Goal: Task Accomplishment & Management: Manage account settings

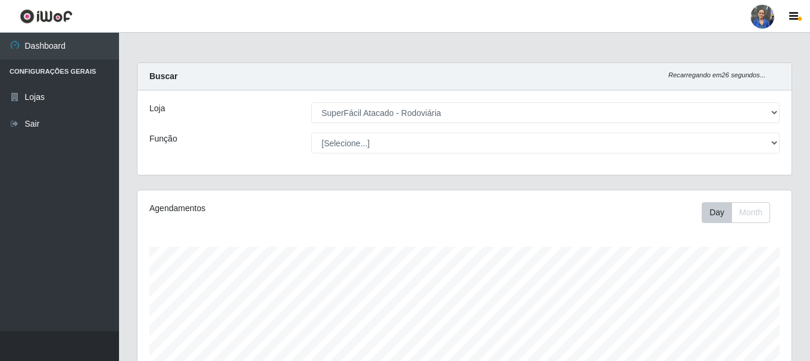
select select "400"
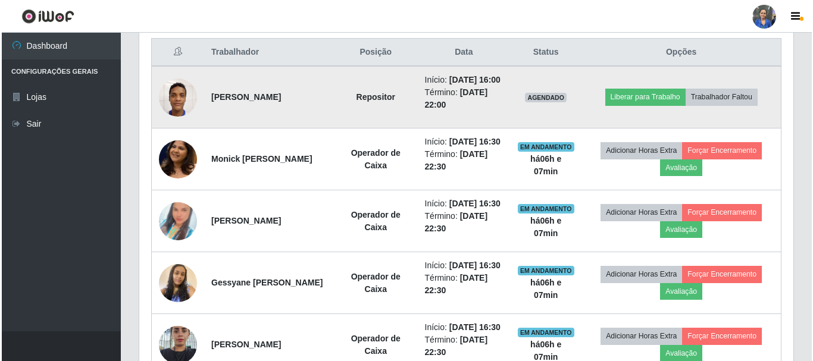
scroll to position [247, 654]
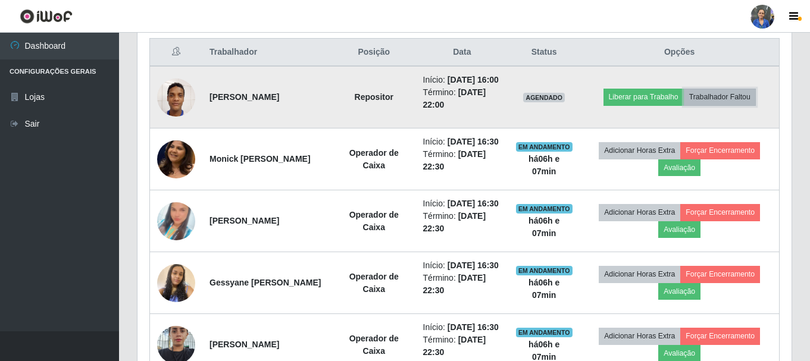
click at [739, 101] on button "Trabalhador Faltou" at bounding box center [719, 97] width 72 height 17
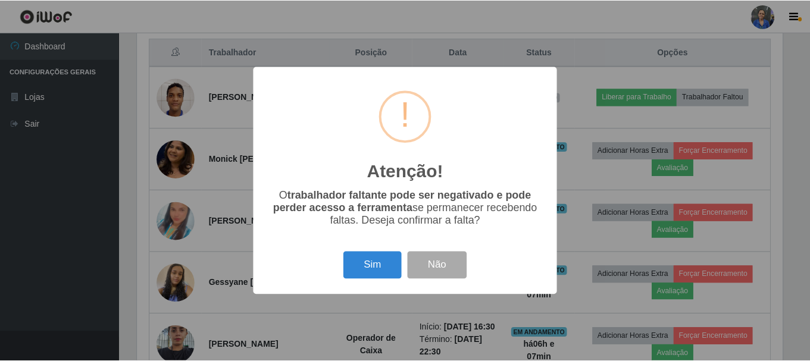
scroll to position [247, 648]
click at [366, 282] on div "Sim Não" at bounding box center [406, 265] width 281 height 34
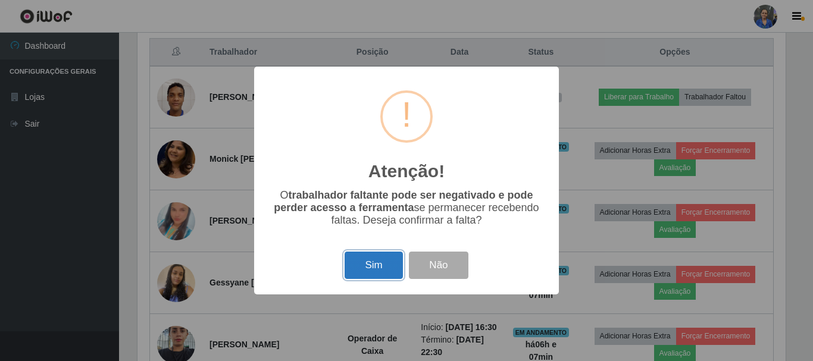
click at [368, 266] on button "Sim" at bounding box center [373, 266] width 58 height 28
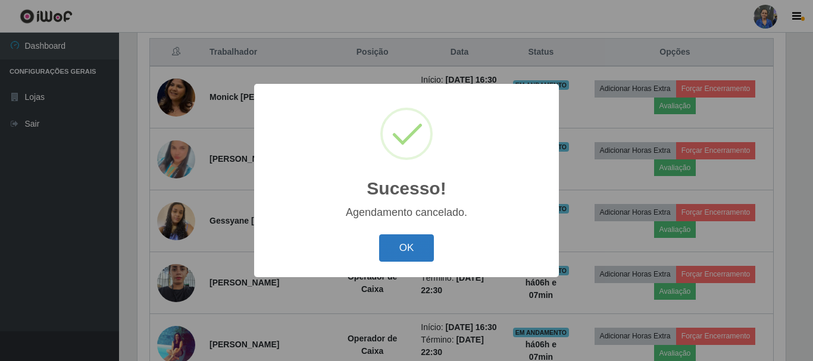
click at [416, 244] on button "OK" at bounding box center [406, 248] width 55 height 28
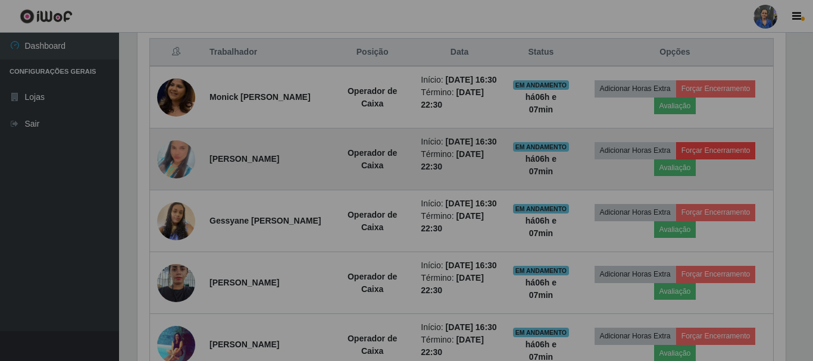
scroll to position [247, 654]
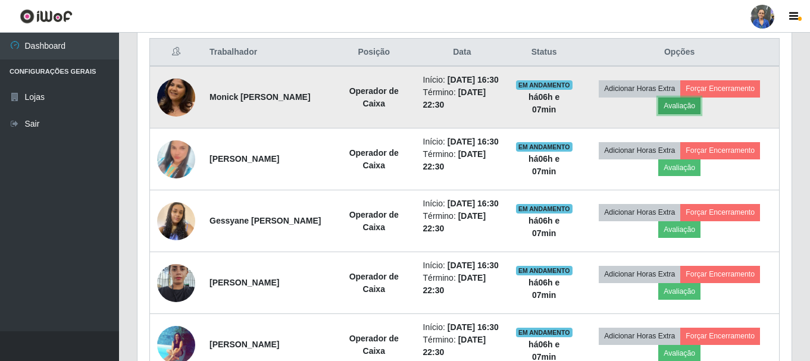
click at [692, 114] on button "Avaliação" at bounding box center [679, 106] width 42 height 17
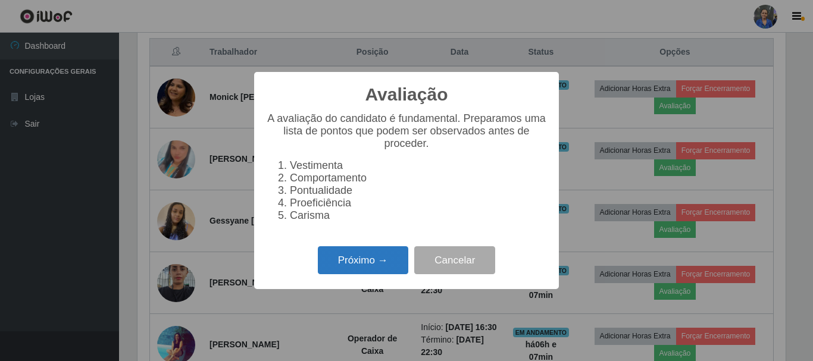
click at [393, 268] on button "Próximo →" at bounding box center [363, 260] width 90 height 28
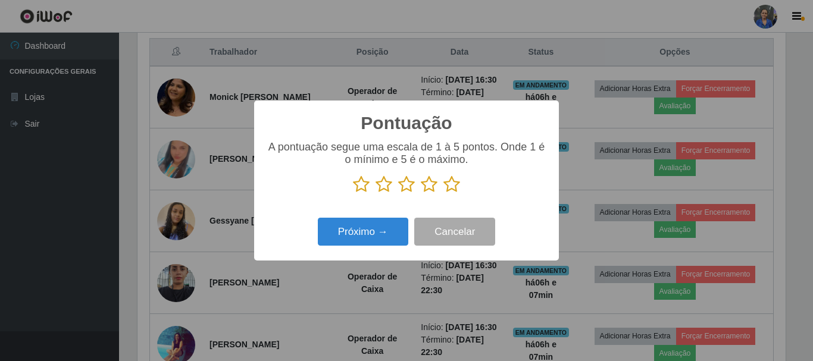
click at [449, 186] on icon at bounding box center [451, 184] width 17 height 18
click at [443, 193] on input "radio" at bounding box center [443, 193] width 0 height 0
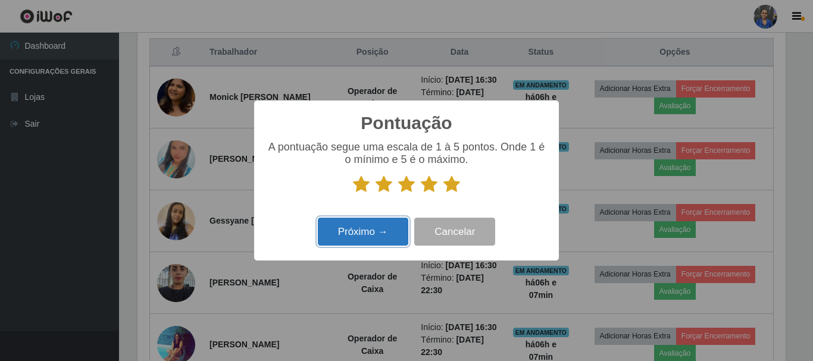
click at [387, 224] on button "Próximo →" at bounding box center [363, 232] width 90 height 28
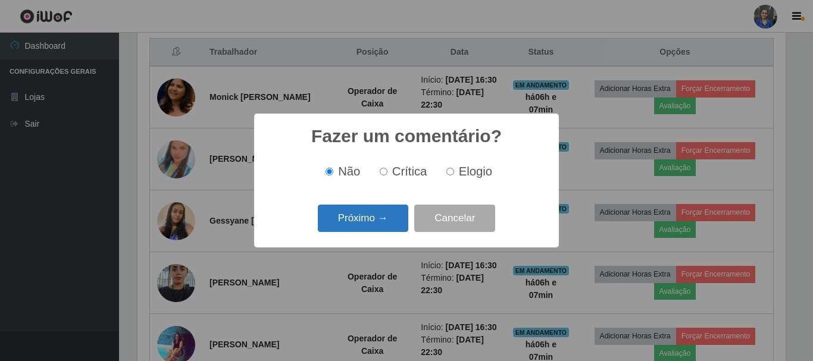
click at [385, 217] on button "Próximo →" at bounding box center [363, 219] width 90 height 28
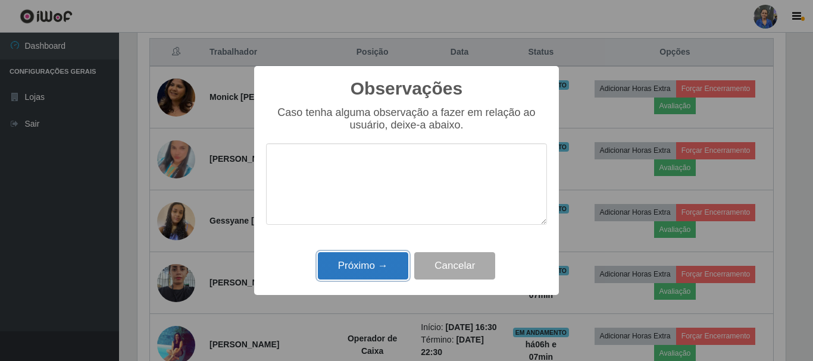
click at [384, 261] on button "Próximo →" at bounding box center [363, 266] width 90 height 28
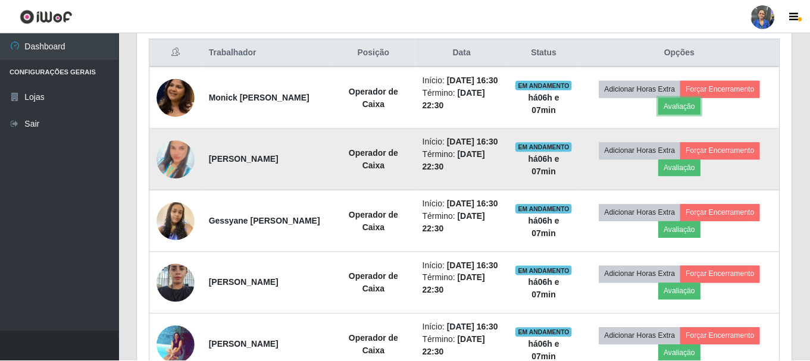
scroll to position [247, 654]
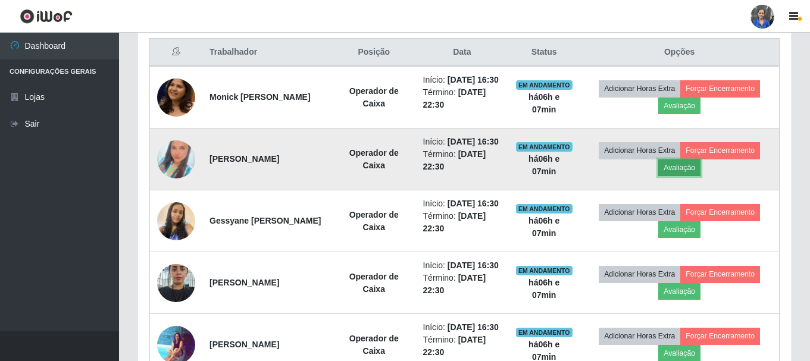
click at [673, 176] on button "Avaliação" at bounding box center [679, 167] width 42 height 17
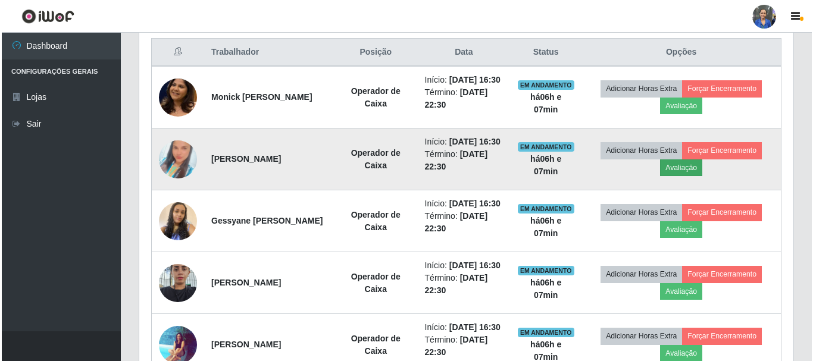
scroll to position [247, 648]
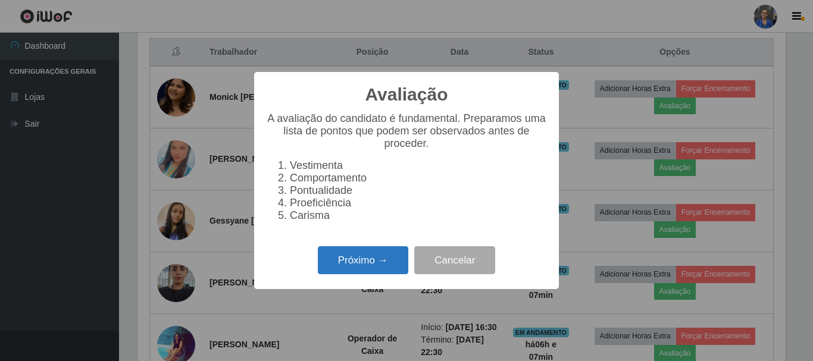
click at [383, 262] on button "Próximo →" at bounding box center [363, 260] width 90 height 28
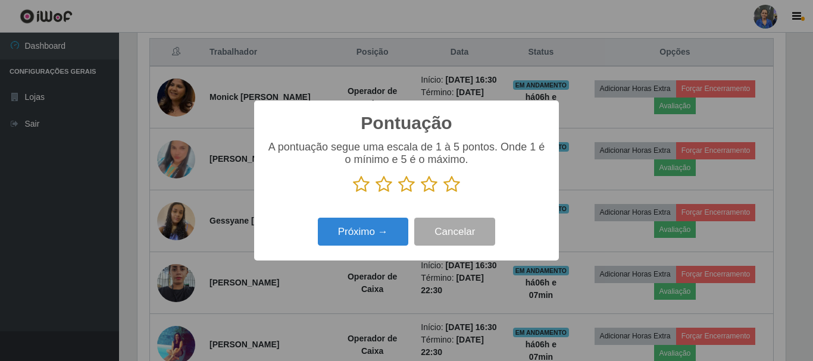
click at [450, 184] on icon at bounding box center [451, 184] width 17 height 18
click at [443, 193] on input "radio" at bounding box center [443, 193] width 0 height 0
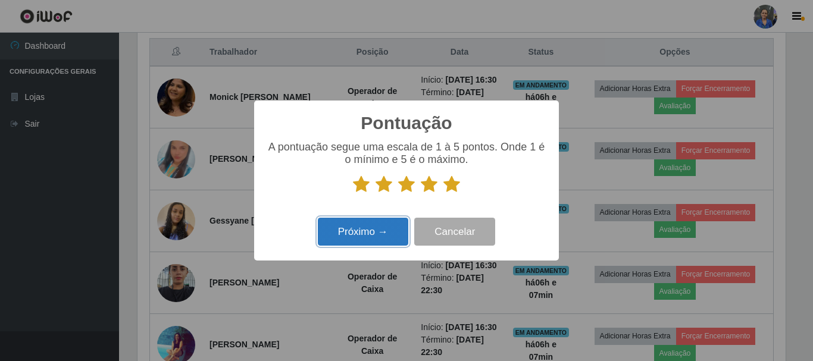
click at [355, 220] on button "Próximo →" at bounding box center [363, 232] width 90 height 28
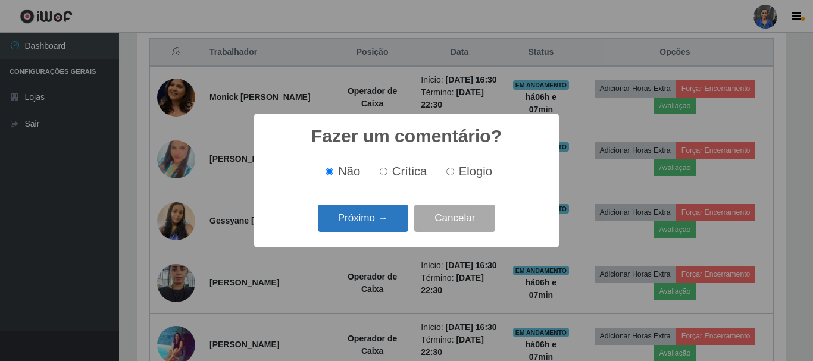
click at [359, 225] on button "Próximo →" at bounding box center [363, 219] width 90 height 28
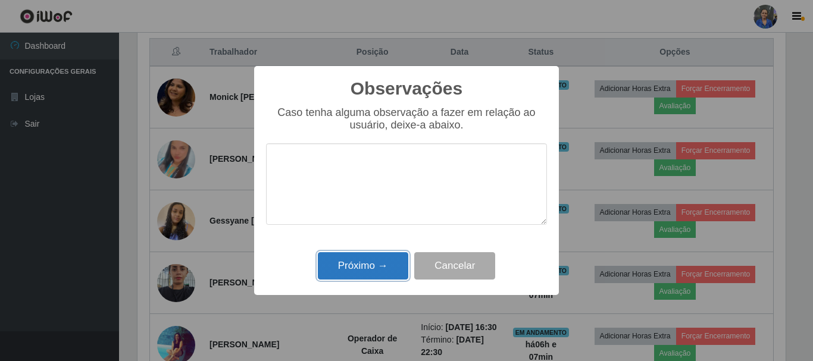
click at [369, 272] on button "Próximo →" at bounding box center [363, 266] width 90 height 28
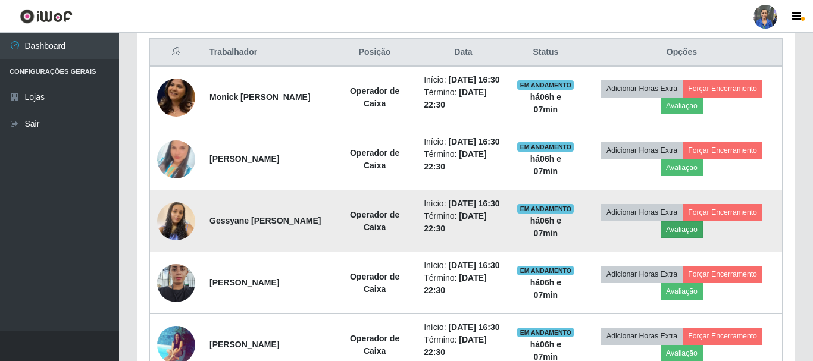
scroll to position [247, 654]
click at [688, 238] on button "Avaliação" at bounding box center [679, 229] width 42 height 17
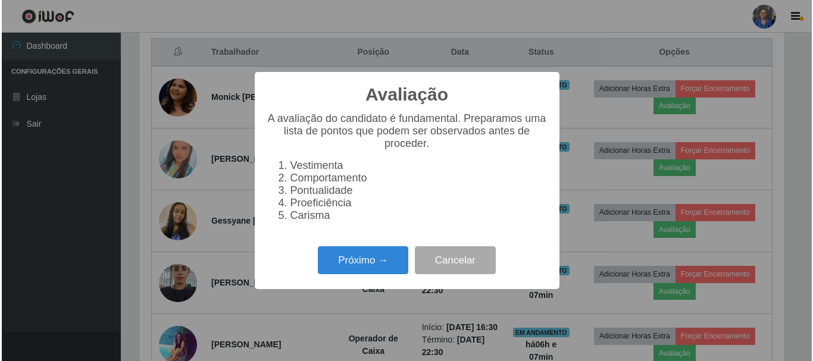
scroll to position [247, 648]
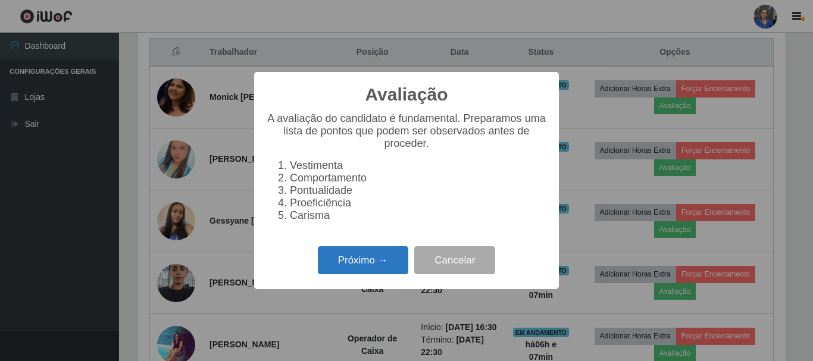
click at [353, 273] on button "Próximo →" at bounding box center [363, 260] width 90 height 28
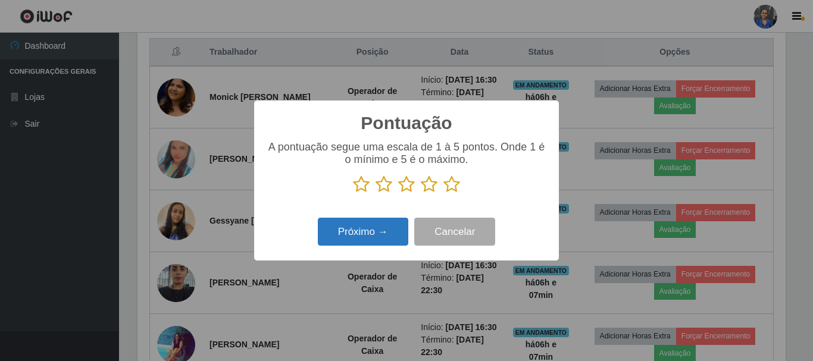
scroll to position [594576, 594175]
click at [448, 189] on icon at bounding box center [451, 184] width 17 height 18
click at [443, 193] on input "radio" at bounding box center [443, 193] width 0 height 0
click at [364, 246] on button "Próximo →" at bounding box center [363, 232] width 90 height 28
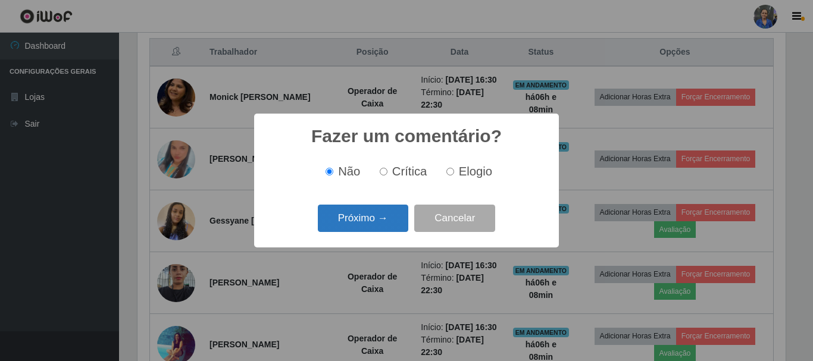
click at [374, 221] on button "Próximo →" at bounding box center [363, 219] width 90 height 28
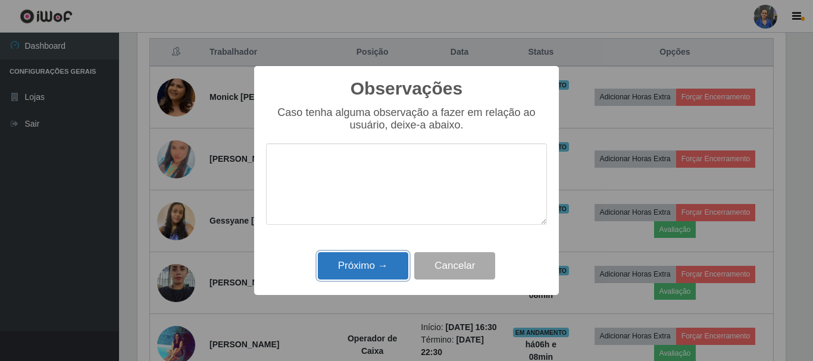
click at [374, 267] on button "Próximo →" at bounding box center [363, 266] width 90 height 28
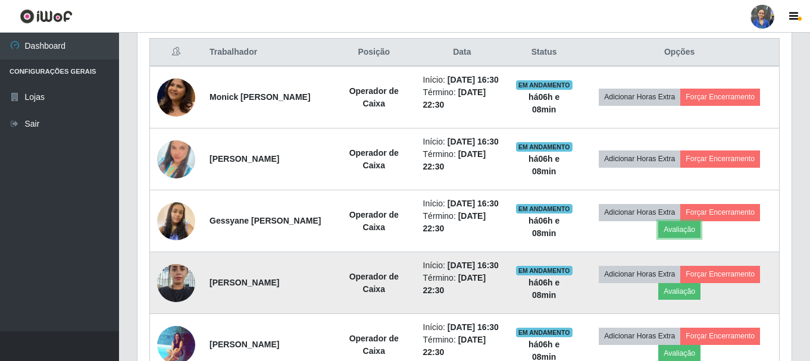
scroll to position [515, 0]
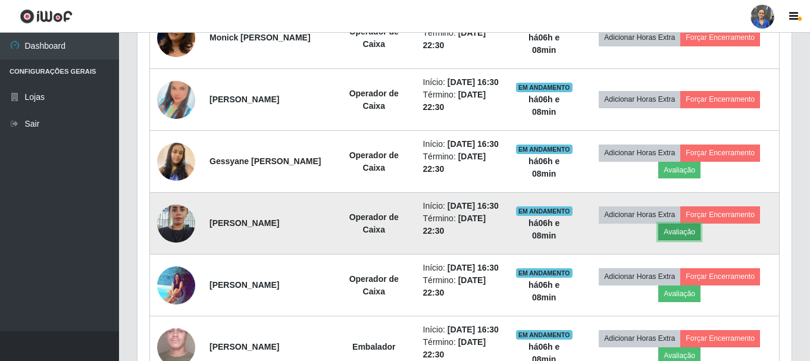
click at [683, 240] on button "Avaliação" at bounding box center [679, 232] width 42 height 17
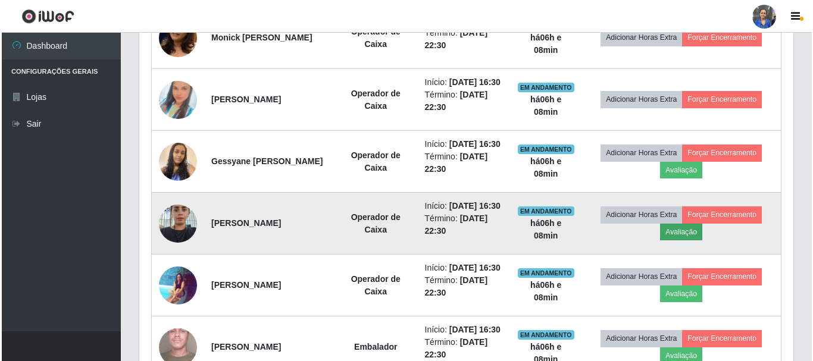
scroll to position [247, 648]
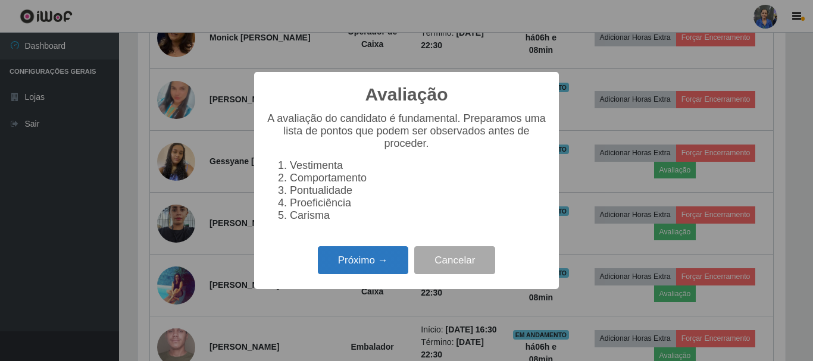
click at [343, 274] on button "Próximo →" at bounding box center [363, 260] width 90 height 28
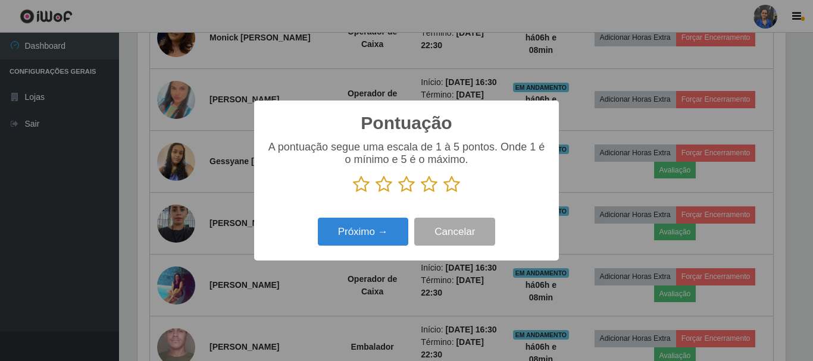
click at [453, 186] on icon at bounding box center [451, 184] width 17 height 18
click at [443, 193] on input "radio" at bounding box center [443, 193] width 0 height 0
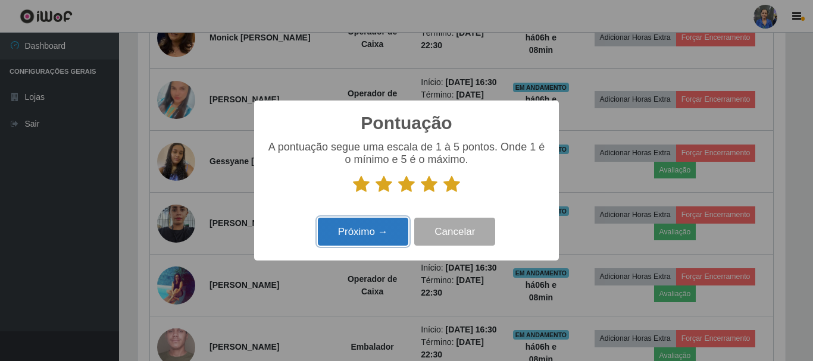
click at [378, 235] on button "Próximo →" at bounding box center [363, 232] width 90 height 28
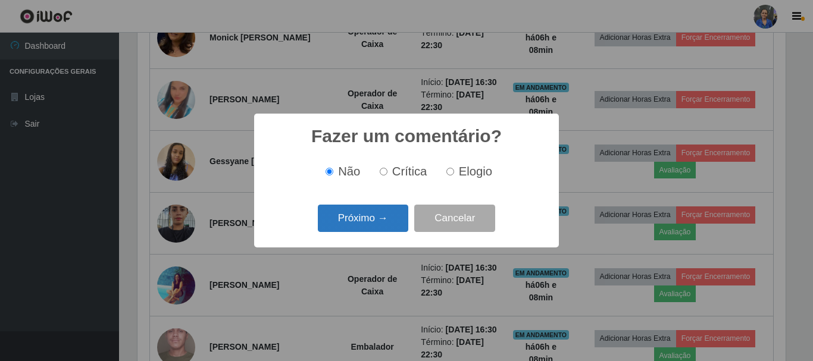
click at [377, 222] on button "Próximo →" at bounding box center [363, 219] width 90 height 28
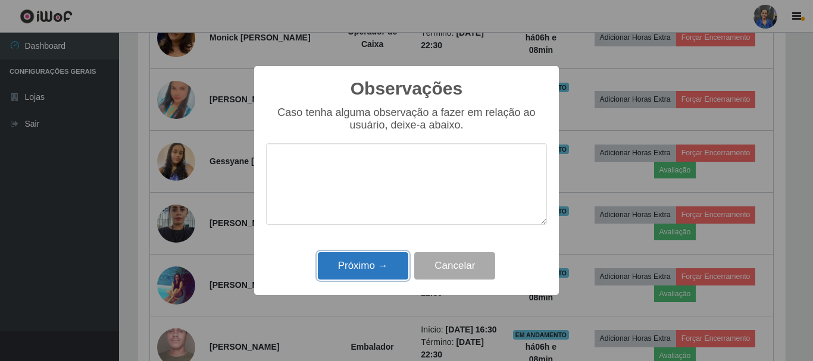
click at [369, 268] on button "Próximo →" at bounding box center [363, 266] width 90 height 28
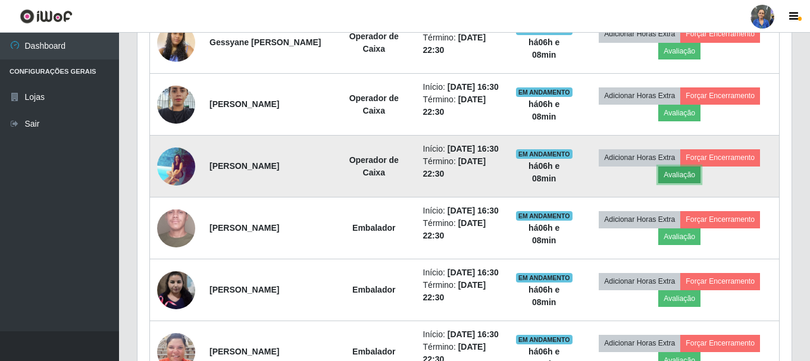
click at [700, 183] on button "Avaliação" at bounding box center [679, 175] width 42 height 17
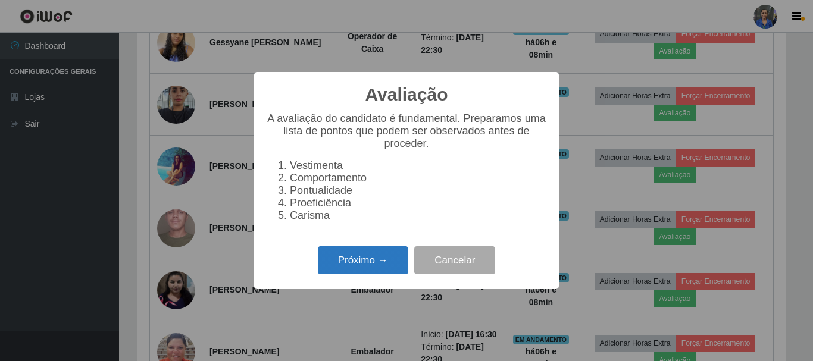
click at [360, 271] on button "Próximo →" at bounding box center [363, 260] width 90 height 28
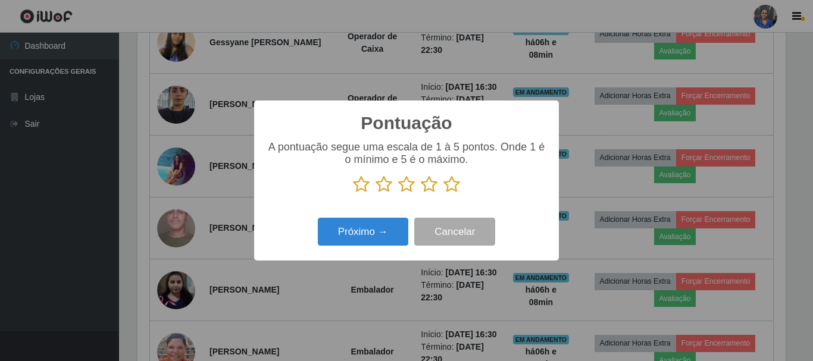
click at [450, 190] on icon at bounding box center [451, 184] width 17 height 18
click at [443, 193] on input "radio" at bounding box center [443, 193] width 0 height 0
click at [362, 219] on div "Próximo → Cancelar" at bounding box center [406, 232] width 281 height 34
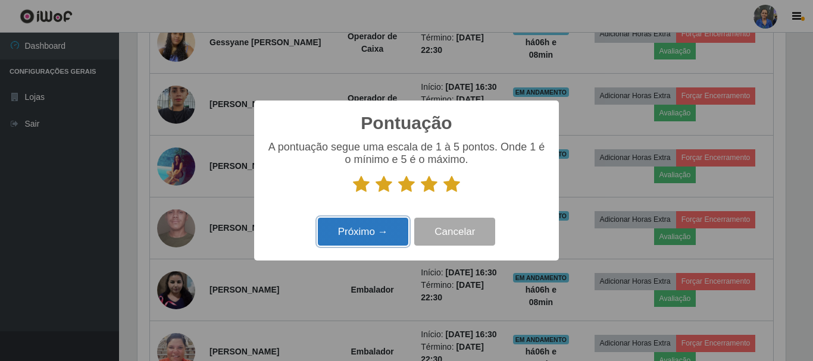
click at [360, 231] on button "Próximo →" at bounding box center [363, 232] width 90 height 28
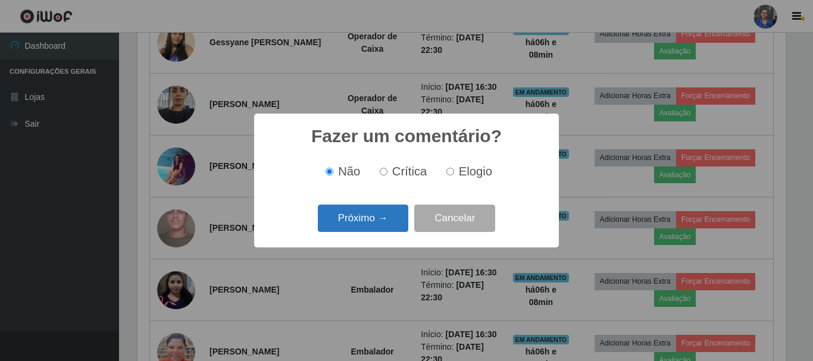
click at [365, 213] on button "Próximo →" at bounding box center [363, 219] width 90 height 28
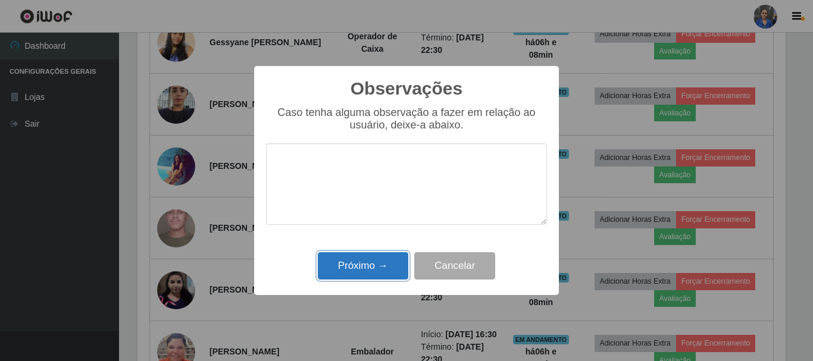
click at [351, 269] on button "Próximo →" at bounding box center [363, 266] width 90 height 28
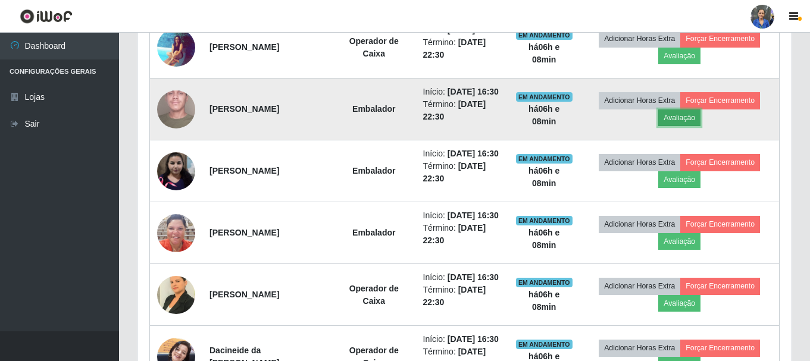
click at [679, 126] on button "Avaliação" at bounding box center [679, 117] width 42 height 17
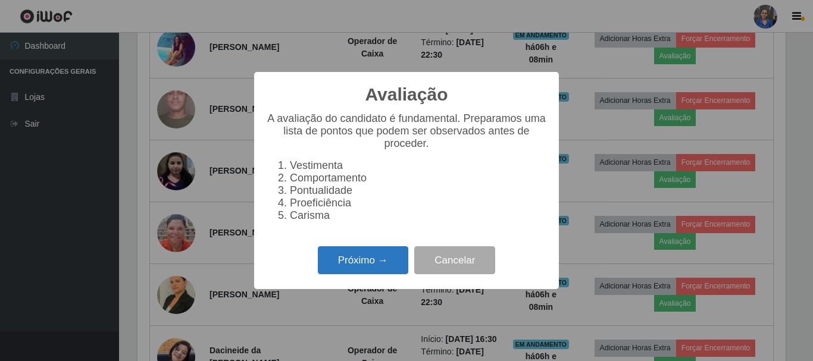
click at [376, 262] on button "Próximo →" at bounding box center [363, 260] width 90 height 28
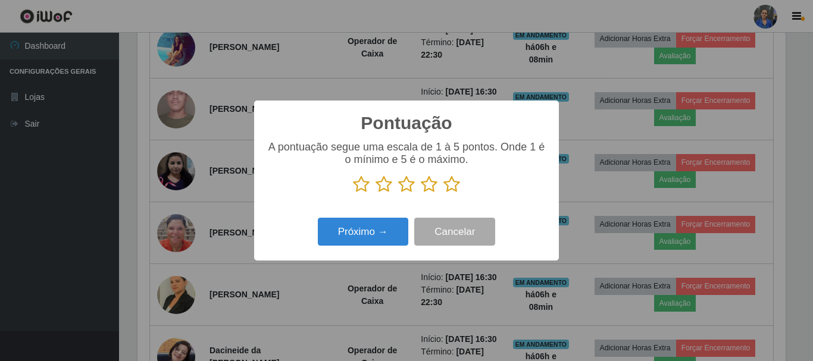
drag, startPoint x: 451, startPoint y: 184, endPoint x: 446, endPoint y: 190, distance: 8.0
click at [452, 184] on icon at bounding box center [451, 184] width 17 height 18
click at [443, 193] on input "radio" at bounding box center [443, 193] width 0 height 0
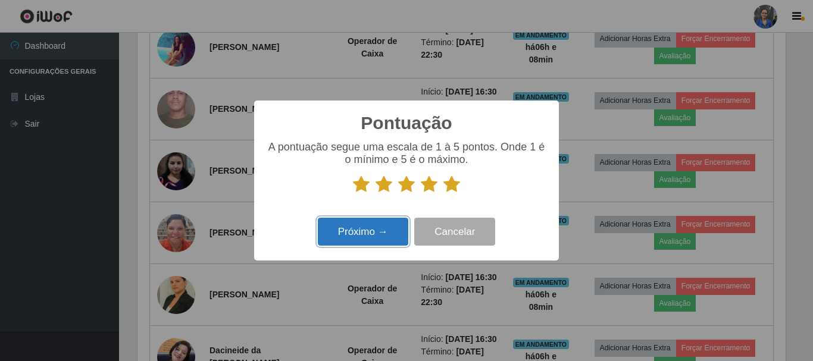
click at [391, 235] on button "Próximo →" at bounding box center [363, 232] width 90 height 28
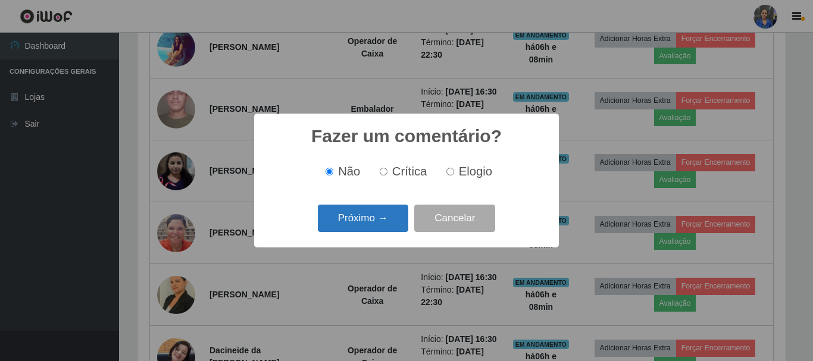
click at [384, 223] on button "Próximo →" at bounding box center [363, 219] width 90 height 28
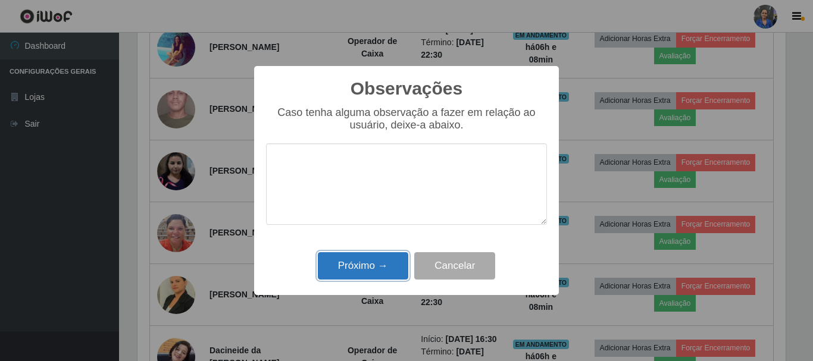
click at [381, 261] on button "Próximo →" at bounding box center [363, 266] width 90 height 28
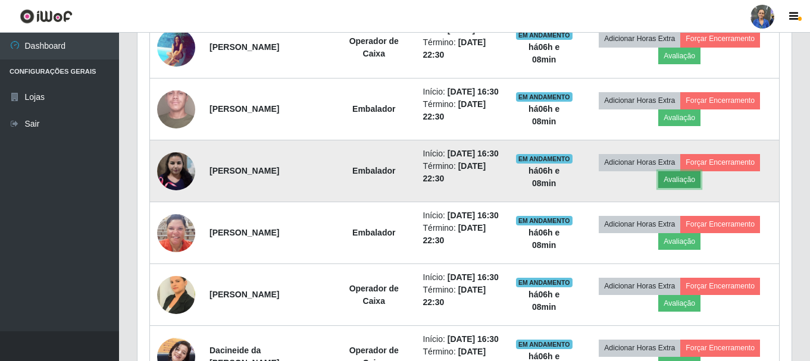
click at [682, 188] on button "Avaliação" at bounding box center [679, 179] width 42 height 17
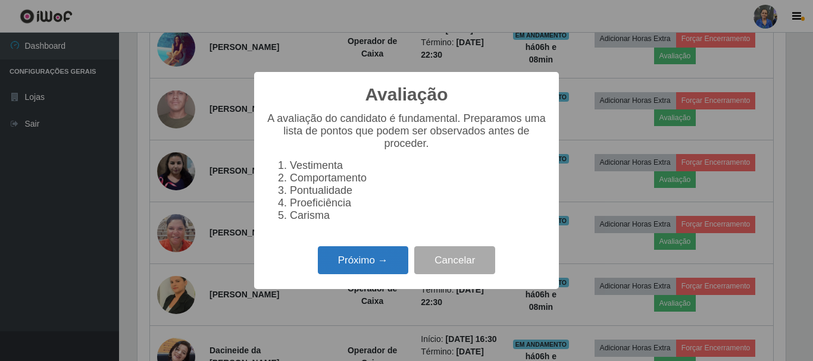
click at [323, 274] on button "Próximo →" at bounding box center [363, 260] width 90 height 28
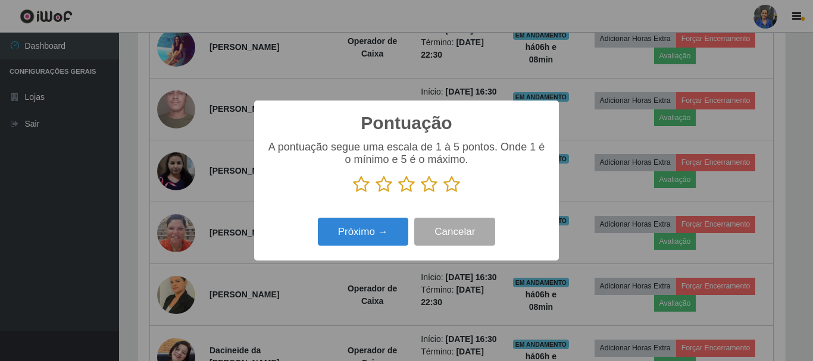
click at [453, 186] on icon at bounding box center [451, 184] width 17 height 18
click at [443, 193] on input "radio" at bounding box center [443, 193] width 0 height 0
click at [356, 251] on div "Pontuação × A pontuação segue uma escala de 1 à 5 pontos. Onde 1 é o mínimo e 5…" at bounding box center [406, 181] width 305 height 160
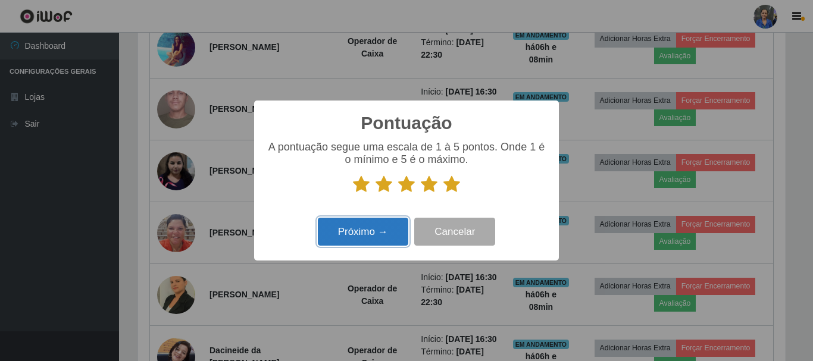
click at [364, 231] on button "Próximo →" at bounding box center [363, 232] width 90 height 28
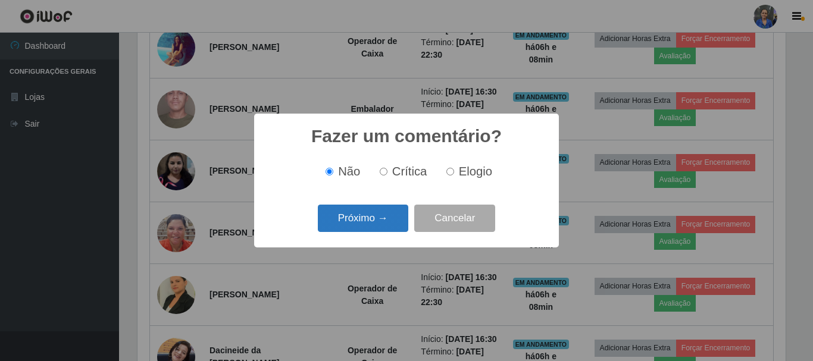
click at [362, 230] on button "Próximo →" at bounding box center [363, 219] width 90 height 28
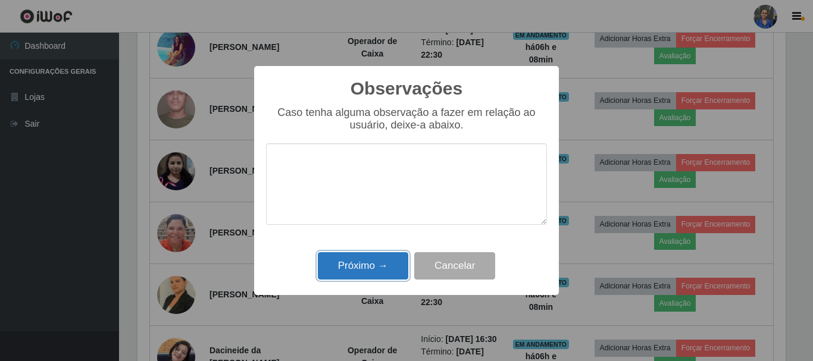
click at [362, 267] on button "Próximo →" at bounding box center [363, 266] width 90 height 28
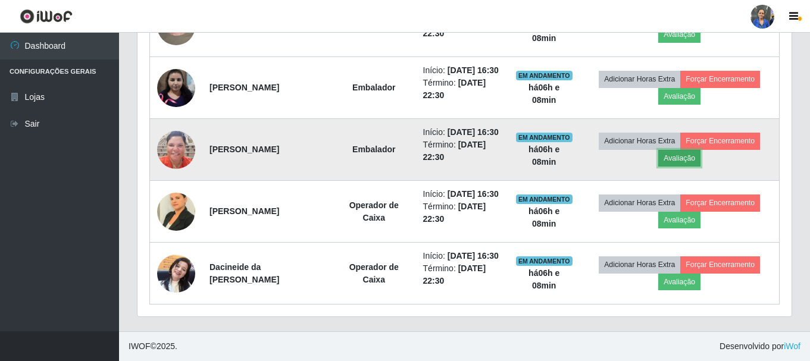
click at [682, 167] on button "Avaliação" at bounding box center [679, 158] width 42 height 17
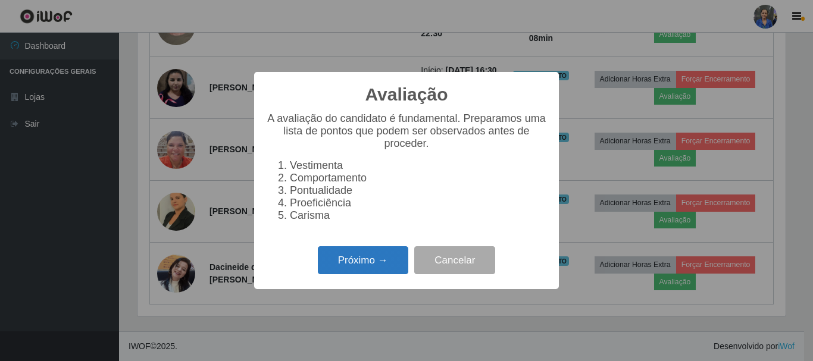
click at [337, 262] on button "Próximo →" at bounding box center [363, 260] width 90 height 28
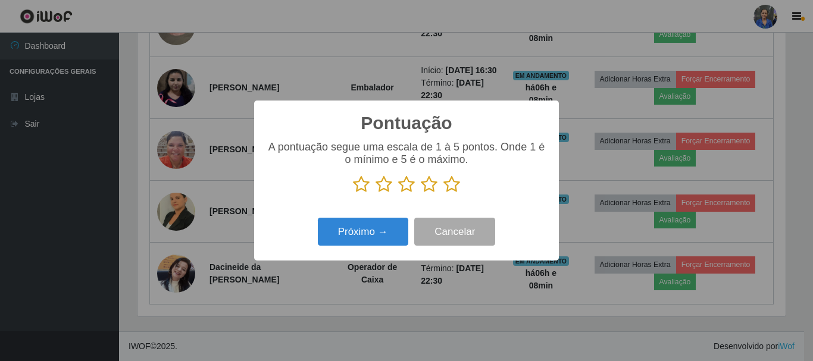
click at [452, 193] on icon at bounding box center [451, 184] width 17 height 18
click at [443, 193] on input "radio" at bounding box center [443, 193] width 0 height 0
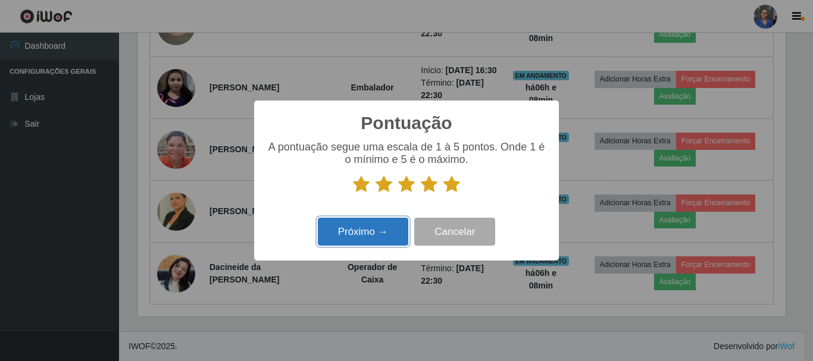
click at [386, 224] on button "Próximo →" at bounding box center [363, 232] width 90 height 28
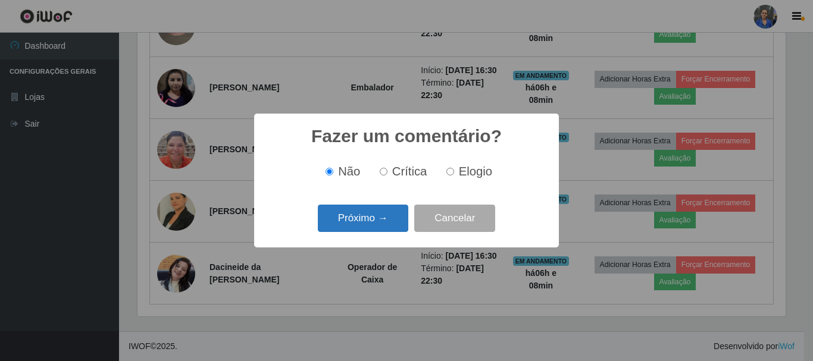
click at [380, 215] on button "Próximo →" at bounding box center [363, 219] width 90 height 28
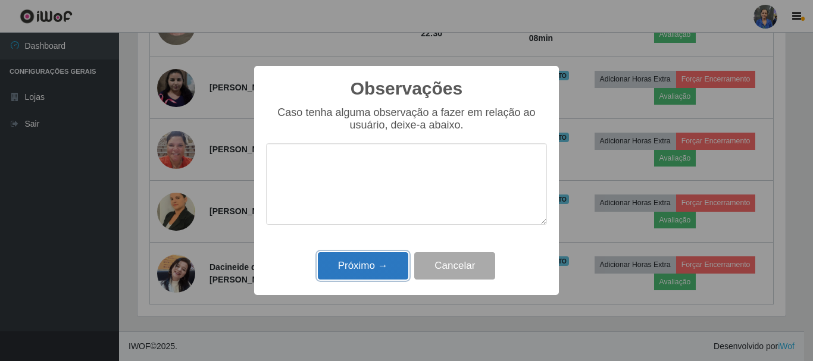
click at [372, 264] on button "Próximo →" at bounding box center [363, 266] width 90 height 28
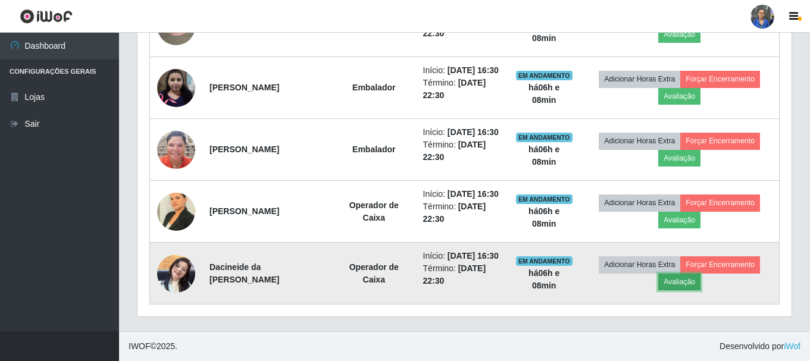
click at [698, 290] on button "Avaliação" at bounding box center [679, 282] width 42 height 17
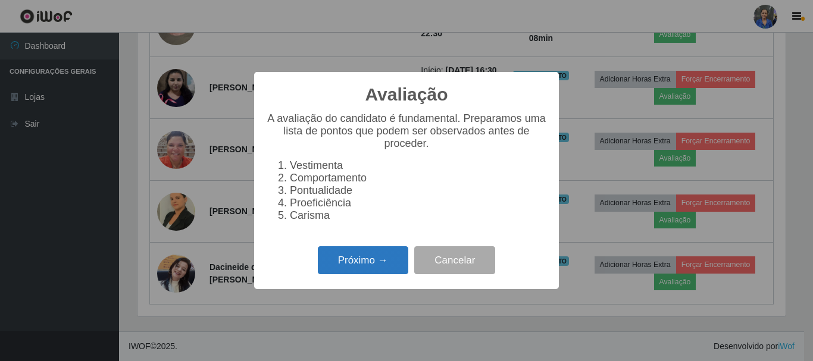
click at [340, 272] on button "Próximo →" at bounding box center [363, 260] width 90 height 28
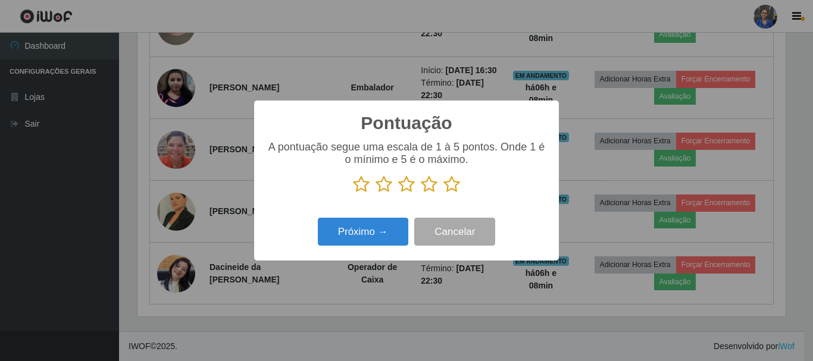
click at [450, 183] on icon at bounding box center [451, 184] width 17 height 18
click at [443, 193] on input "radio" at bounding box center [443, 193] width 0 height 0
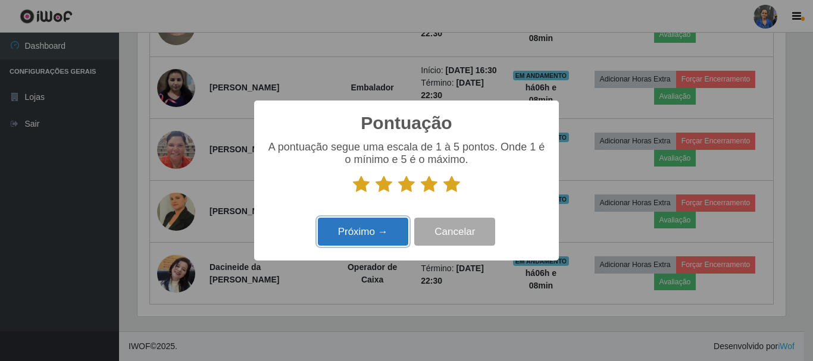
click at [368, 234] on button "Próximo →" at bounding box center [363, 232] width 90 height 28
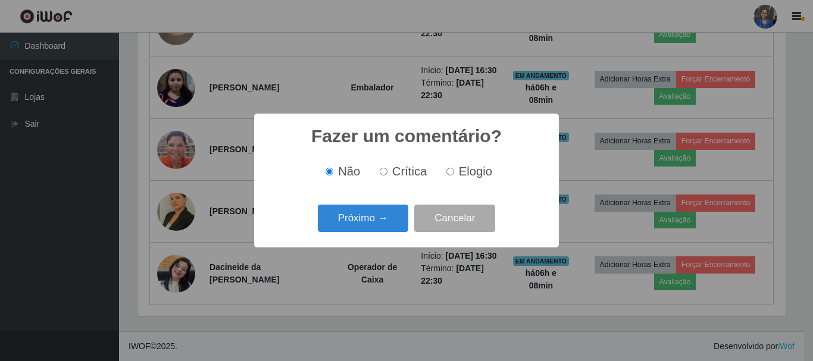
click at [376, 209] on button "Próximo →" at bounding box center [363, 219] width 90 height 28
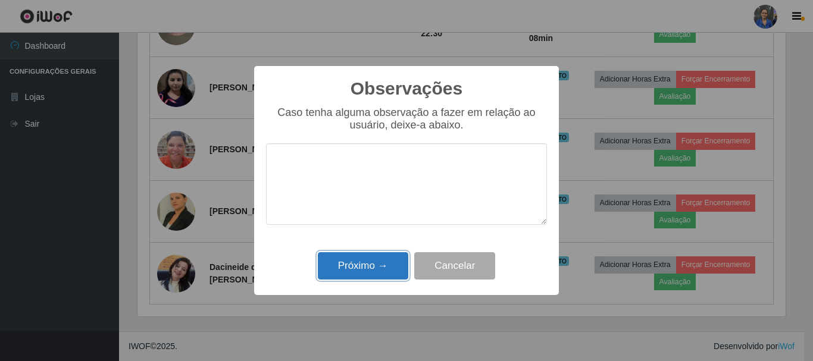
click at [373, 255] on button "Próximo →" at bounding box center [363, 266] width 90 height 28
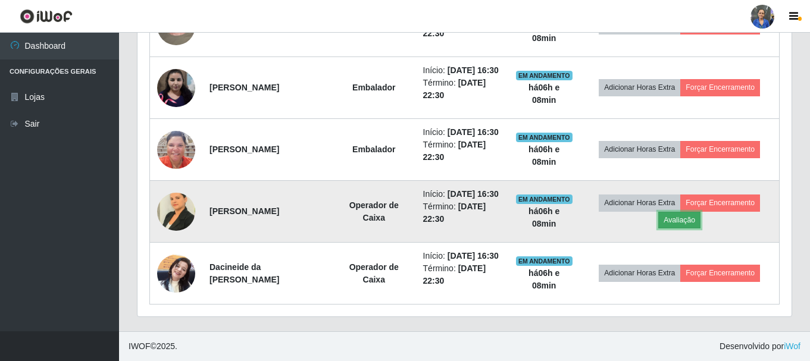
click at [695, 228] on button "Avaliação" at bounding box center [679, 220] width 42 height 17
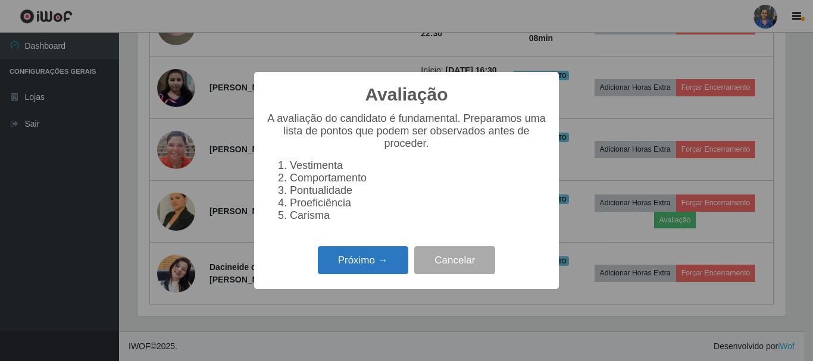
click at [344, 274] on button "Próximo →" at bounding box center [363, 260] width 90 height 28
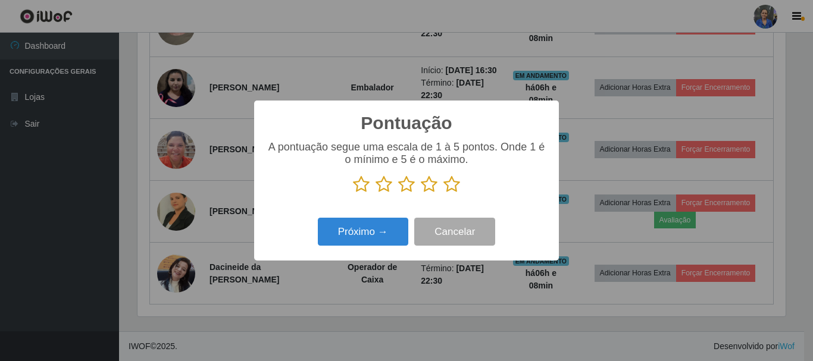
click at [453, 187] on icon at bounding box center [451, 184] width 17 height 18
click at [443, 193] on input "radio" at bounding box center [443, 193] width 0 height 0
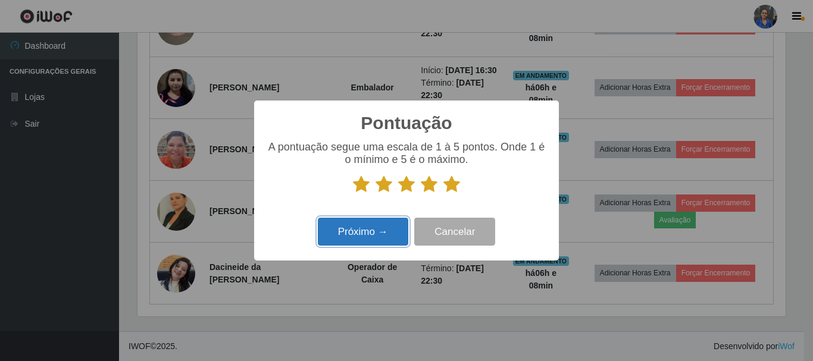
click at [389, 230] on button "Próximo →" at bounding box center [363, 232] width 90 height 28
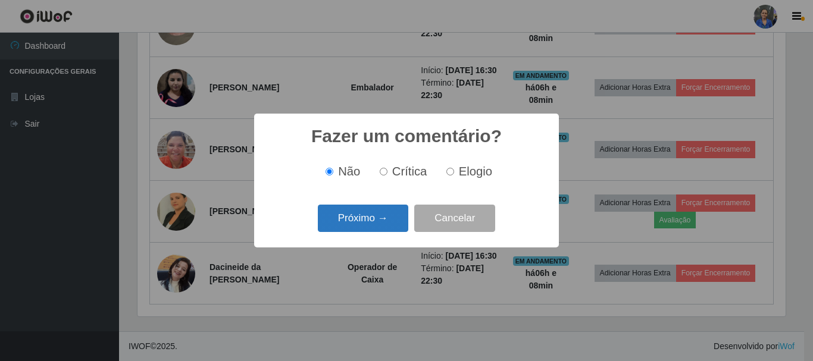
click at [378, 219] on button "Próximo →" at bounding box center [363, 219] width 90 height 28
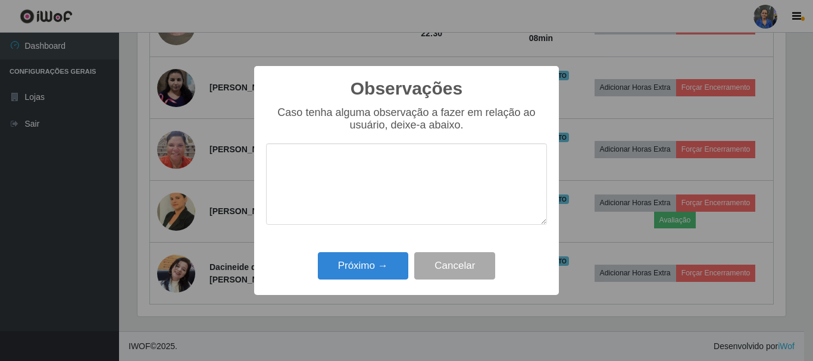
click at [365, 244] on div "Observações × Caso tenha alguma observação a fazer em relação ao usuário, deixe…" at bounding box center [406, 180] width 305 height 229
click at [372, 274] on button "Próximo →" at bounding box center [363, 266] width 90 height 28
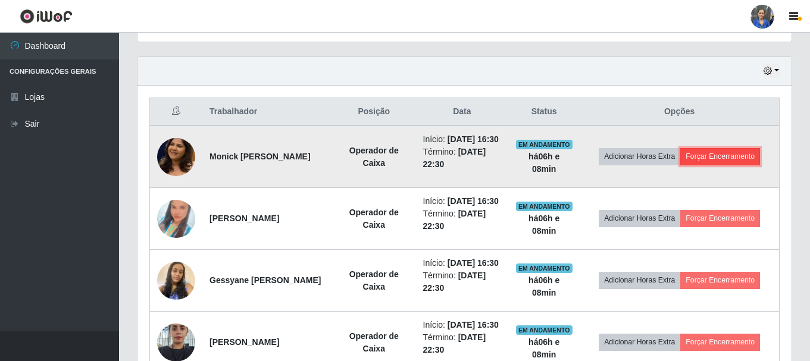
click at [726, 159] on button "Forçar Encerramento" at bounding box center [720, 156] width 80 height 17
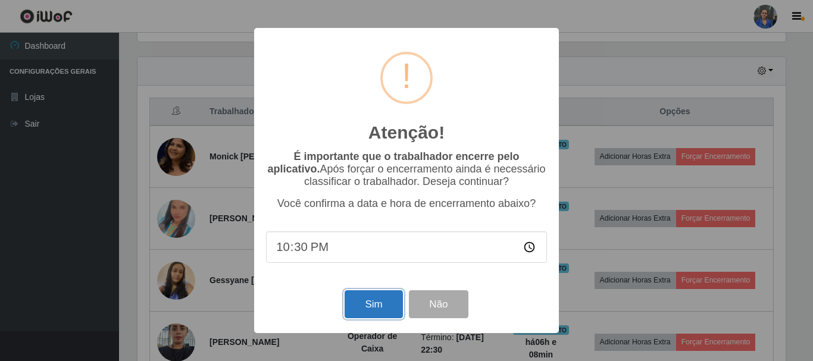
click at [393, 300] on button "Sim" at bounding box center [373, 304] width 58 height 28
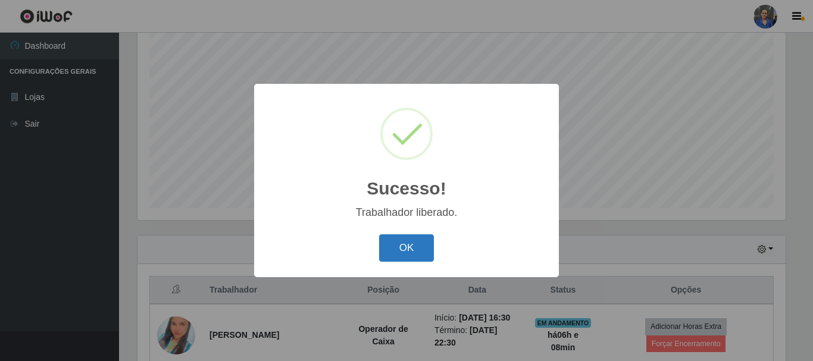
click at [418, 251] on button "OK" at bounding box center [406, 248] width 55 height 28
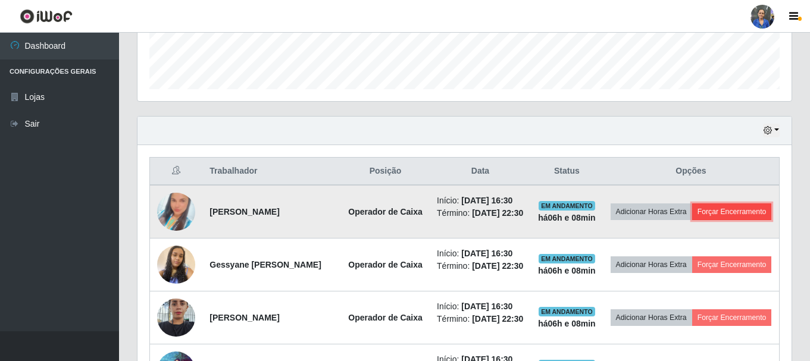
click at [705, 220] on button "Forçar Encerramento" at bounding box center [732, 211] width 80 height 17
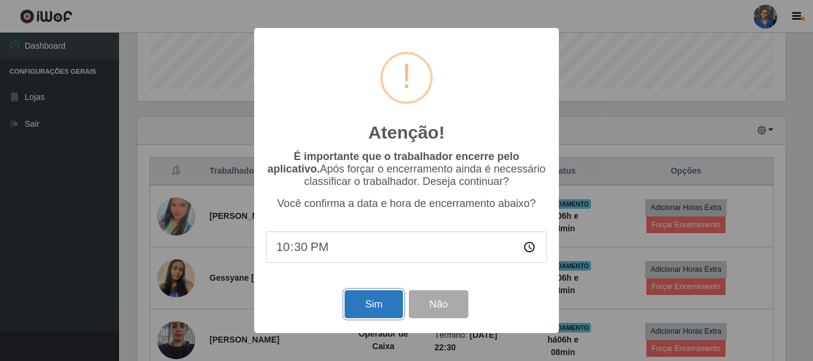
click at [361, 310] on button "Sim" at bounding box center [373, 304] width 58 height 28
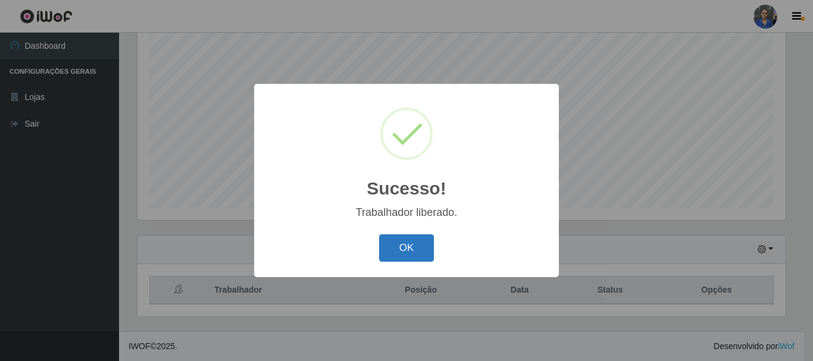
click at [424, 243] on button "OK" at bounding box center [406, 248] width 55 height 28
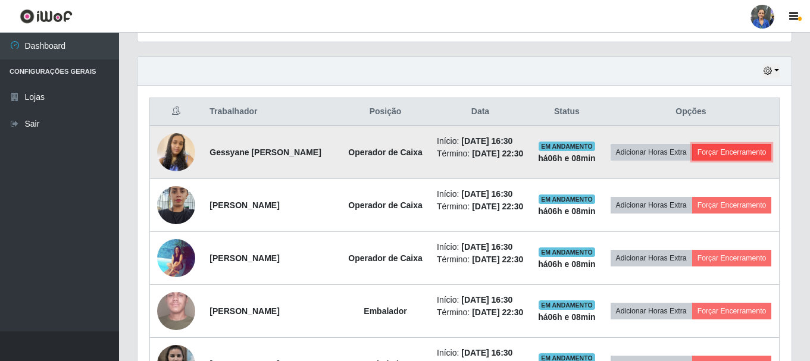
click at [692, 161] on button "Forçar Encerramento" at bounding box center [732, 152] width 80 height 17
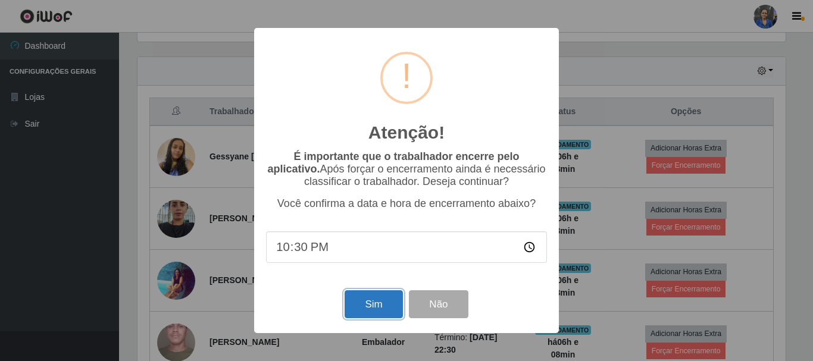
click at [386, 300] on button "Sim" at bounding box center [373, 304] width 58 height 28
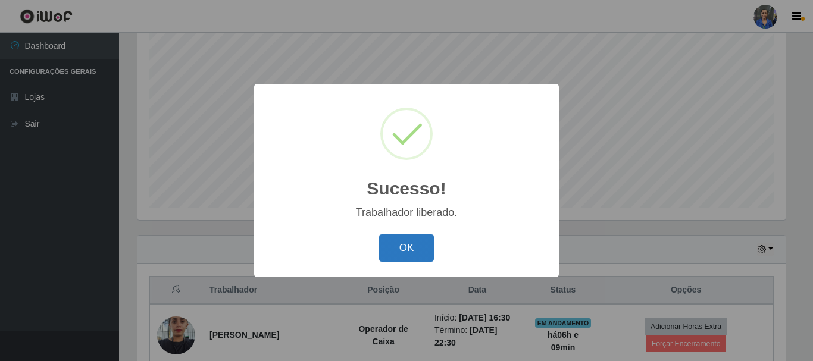
click at [429, 249] on button "OK" at bounding box center [406, 248] width 55 height 28
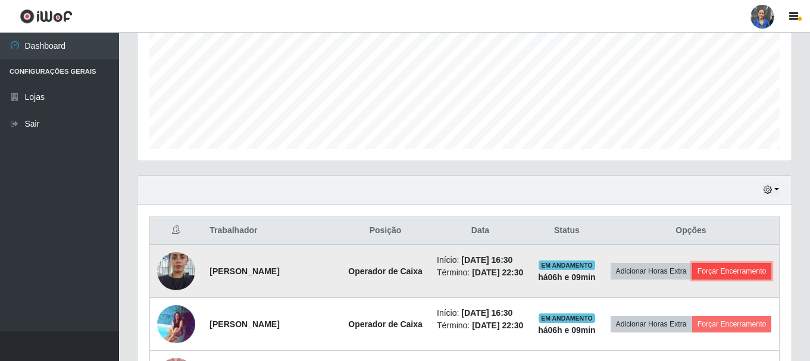
click at [692, 280] on button "Forçar Encerramento" at bounding box center [732, 271] width 80 height 17
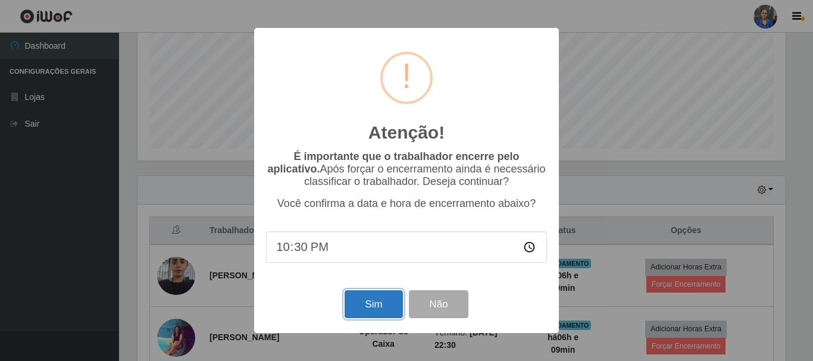
click at [383, 310] on button "Sim" at bounding box center [373, 304] width 58 height 28
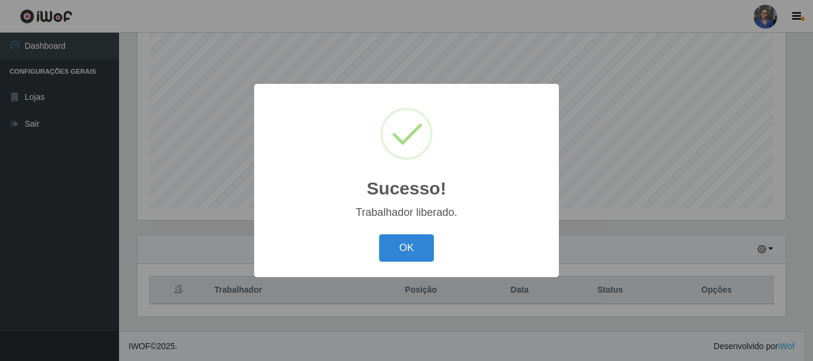
drag, startPoint x: 416, startPoint y: 253, endPoint x: 429, endPoint y: 249, distance: 13.9
click at [416, 253] on button "OK" at bounding box center [406, 248] width 55 height 28
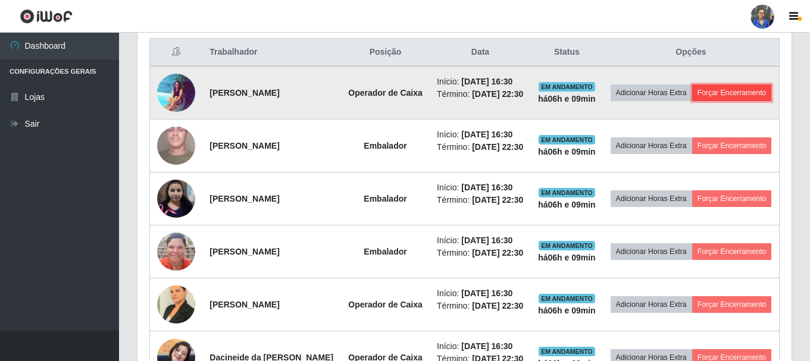
click at [692, 101] on button "Forçar Encerramento" at bounding box center [732, 92] width 80 height 17
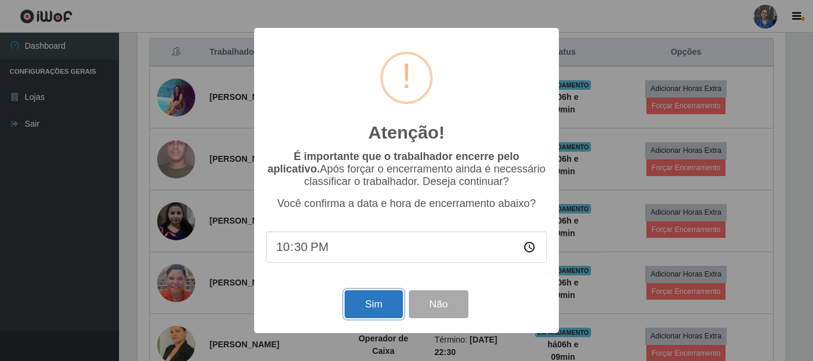
click at [375, 308] on button "Sim" at bounding box center [373, 304] width 58 height 28
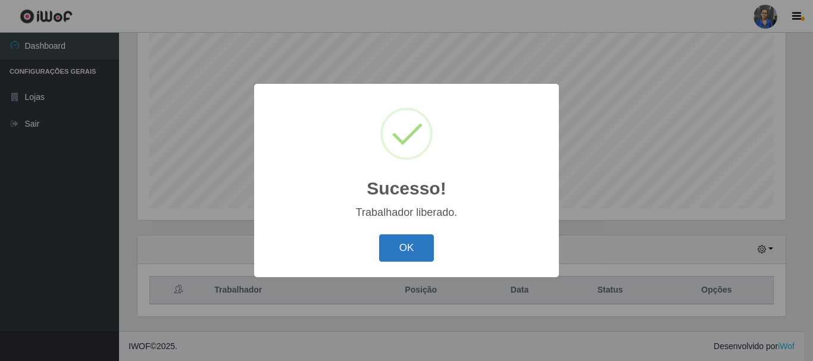
click at [409, 256] on button "OK" at bounding box center [406, 248] width 55 height 28
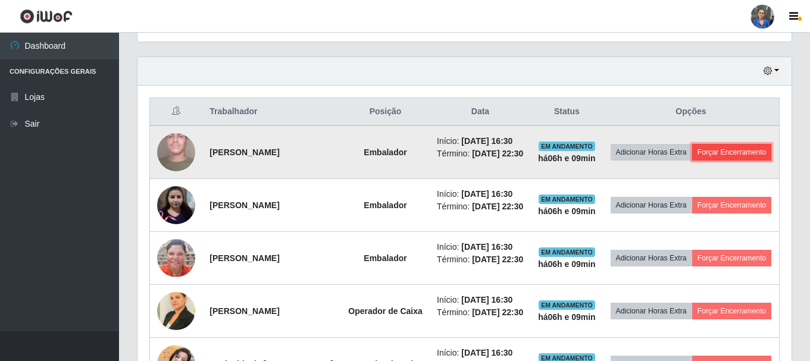
click at [707, 161] on button "Forçar Encerramento" at bounding box center [732, 152] width 80 height 17
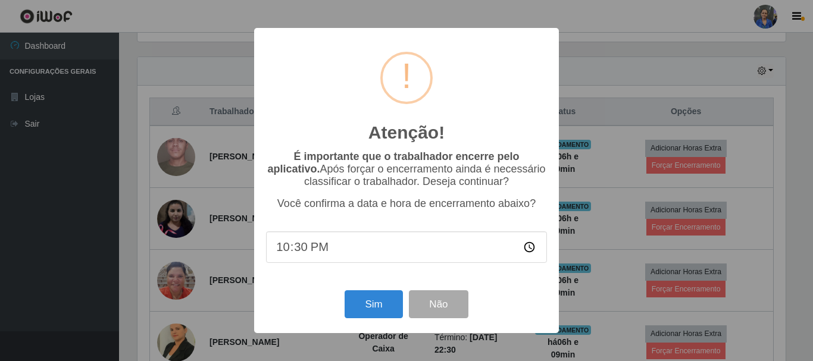
click at [341, 298] on div "Sim Não" at bounding box center [406, 304] width 281 height 34
click at [359, 308] on button "Sim" at bounding box center [373, 304] width 58 height 28
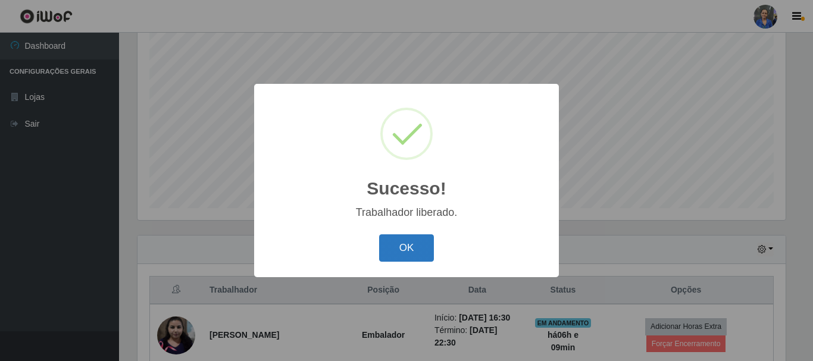
click at [410, 249] on button "OK" at bounding box center [406, 248] width 55 height 28
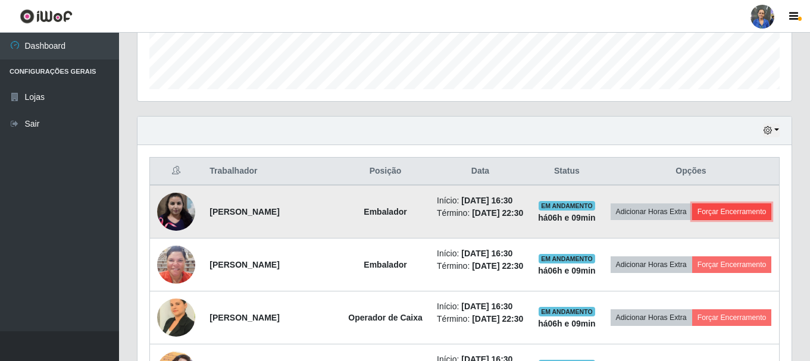
click at [692, 220] on button "Forçar Encerramento" at bounding box center [732, 211] width 80 height 17
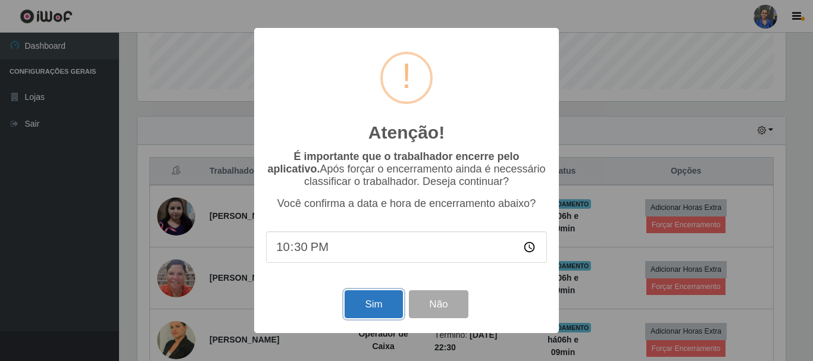
click at [381, 316] on button "Sim" at bounding box center [373, 304] width 58 height 28
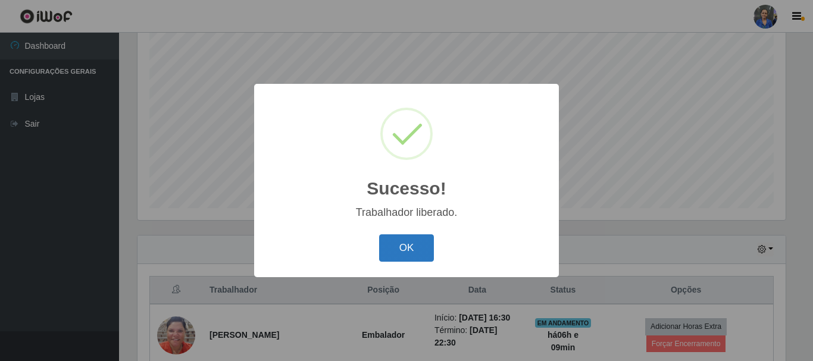
click at [404, 255] on button "OK" at bounding box center [406, 248] width 55 height 28
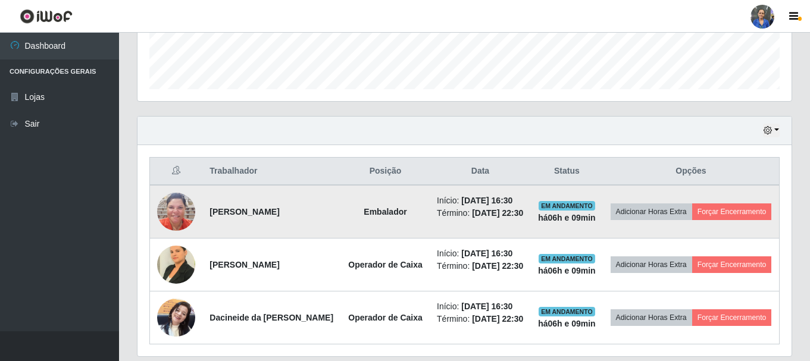
click at [688, 234] on td "Adicionar Horas Extra Forçar Encerramento" at bounding box center [691, 212] width 177 height 54
click at [692, 220] on button "Forçar Encerramento" at bounding box center [732, 211] width 80 height 17
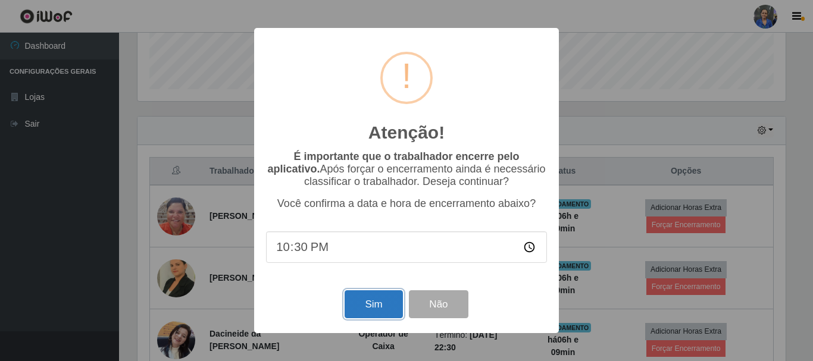
click at [379, 307] on button "Sim" at bounding box center [373, 304] width 58 height 28
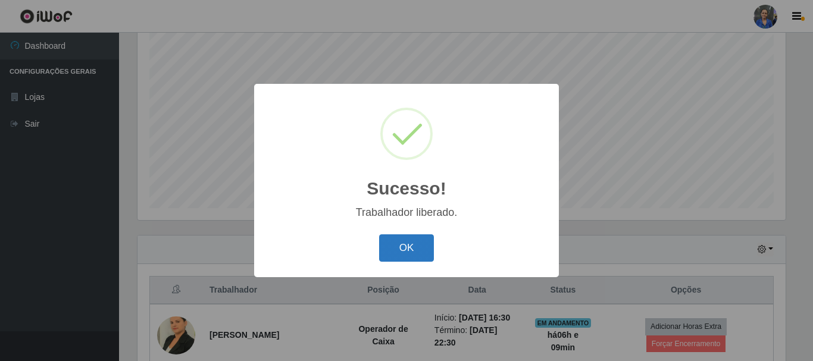
click at [421, 246] on button "OK" at bounding box center [406, 248] width 55 height 28
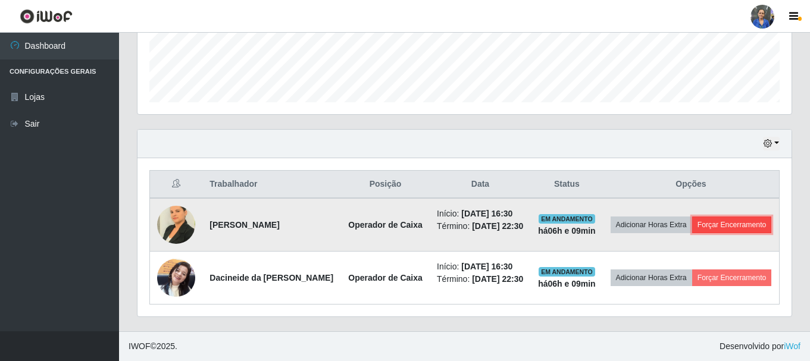
click at [692, 228] on button "Forçar Encerramento" at bounding box center [732, 225] width 80 height 17
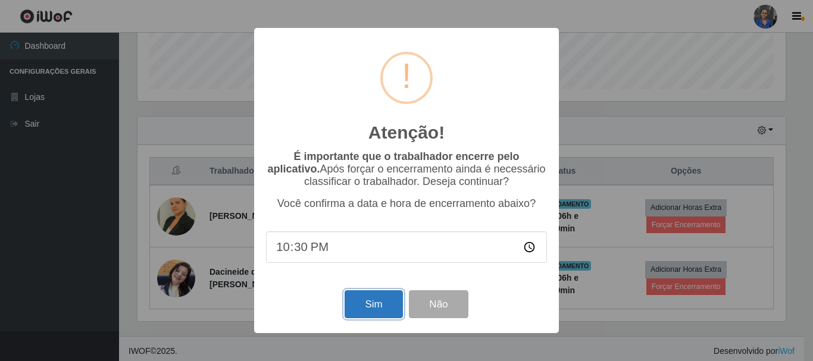
click at [377, 305] on button "Sim" at bounding box center [373, 304] width 58 height 28
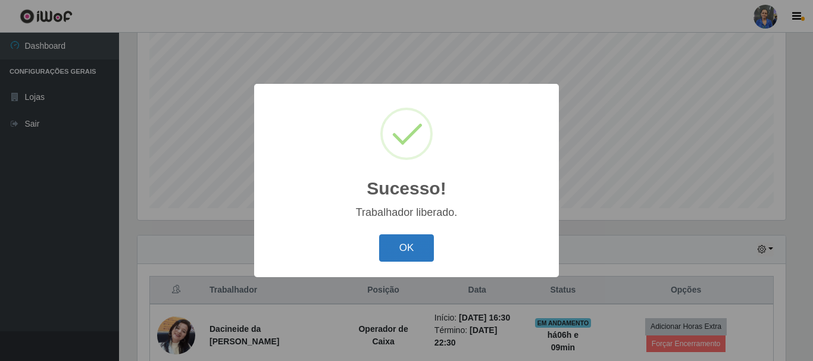
click at [405, 243] on button "OK" at bounding box center [406, 248] width 55 height 28
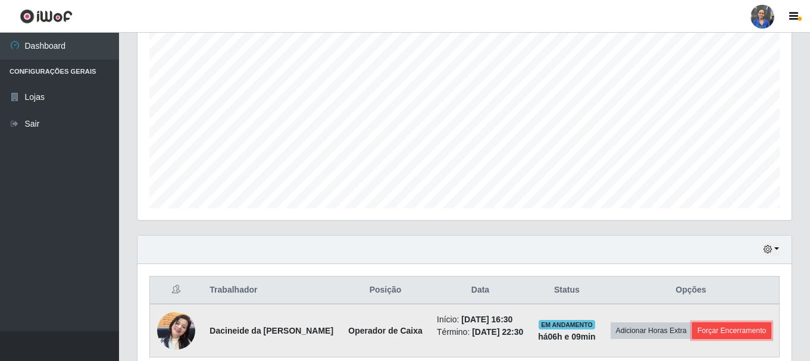
click at [713, 327] on button "Forçar Encerramento" at bounding box center [732, 330] width 80 height 17
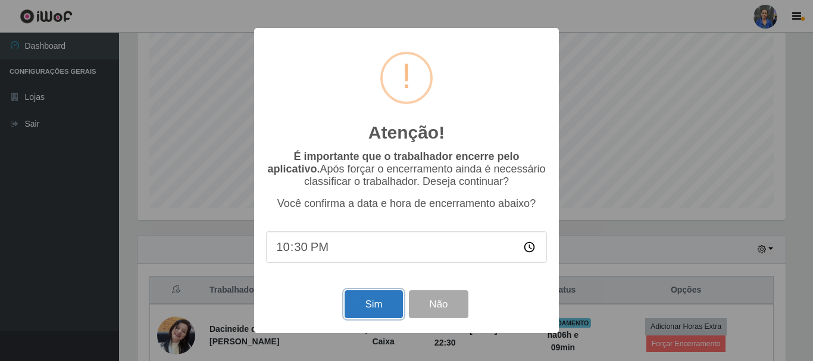
click at [390, 308] on button "Sim" at bounding box center [373, 304] width 58 height 28
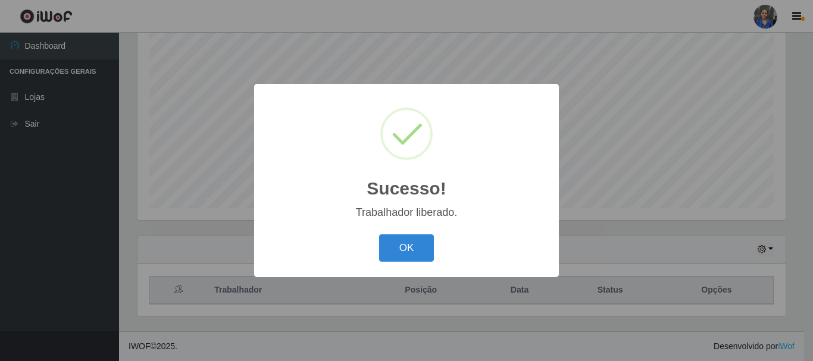
click at [379, 234] on button "OK" at bounding box center [406, 248] width 55 height 28
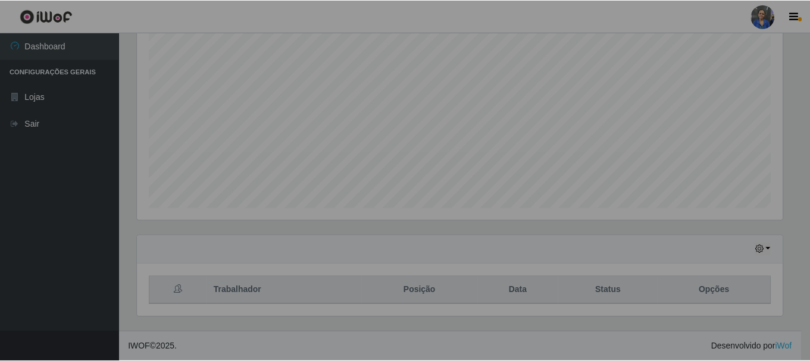
scroll to position [247, 654]
